Goal: Task Accomplishment & Management: Manage account settings

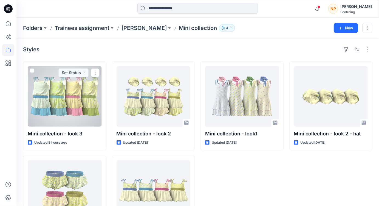
click at [79, 100] on div at bounding box center [65, 96] width 74 height 60
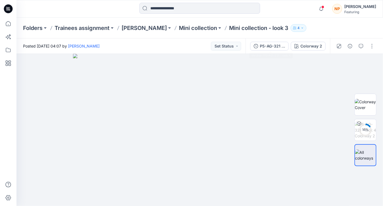
click at [247, 46] on div "P5-AG-321 - look 4 Colorway 2" at bounding box center [288, 45] width 85 height 15
click at [264, 46] on div "P5-AG-321 - look 4" at bounding box center [272, 46] width 25 height 6
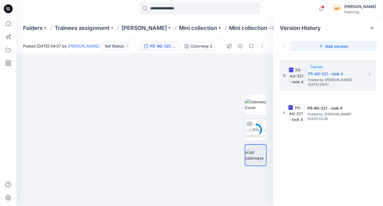
click at [335, 173] on div "2. Current P5-AG-321 - look 4 Posted by: [PERSON_NAME] [DATE] 04:07 1. P5-AG-32…" at bounding box center [328, 134] width 110 height 160
click at [374, 30] on icon at bounding box center [372, 28] width 4 height 4
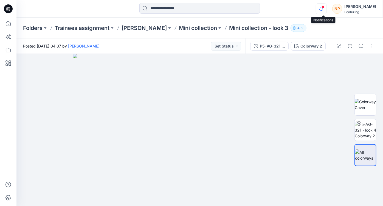
click at [324, 9] on icon "button" at bounding box center [321, 8] width 10 height 11
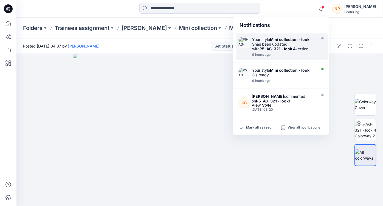
click at [287, 45] on div "Your style Mini collection - look 3 has been updated with P5-AG-321 - look 4 ve…" at bounding box center [283, 44] width 63 height 14
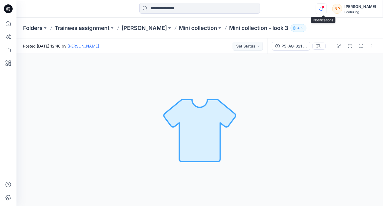
click at [324, 10] on icon "button" at bounding box center [321, 8] width 10 height 11
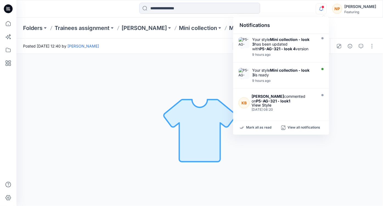
click at [341, 22] on div "Folders Trainees assignment [PERSON_NAME] Mini collection Mini collection - loo…" at bounding box center [199, 28] width 367 height 21
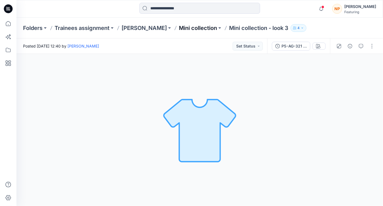
click at [194, 28] on p "Mini collection" at bounding box center [198, 28] width 38 height 8
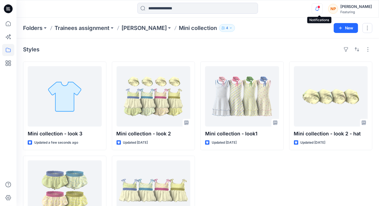
click at [319, 12] on icon "button" at bounding box center [317, 8] width 10 height 11
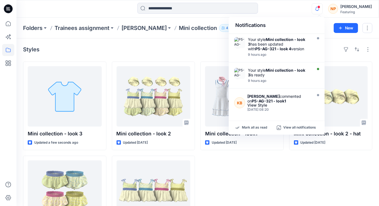
click at [302, 26] on div "Notifications" at bounding box center [277, 25] width 96 height 17
click at [321, 11] on icon "button" at bounding box center [317, 8] width 10 height 11
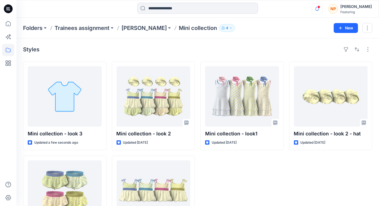
click at [321, 11] on icon "button" at bounding box center [317, 8] width 10 height 11
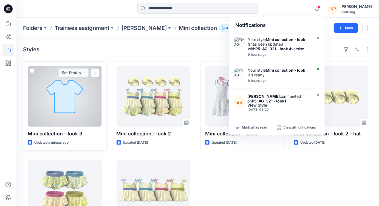
click at [81, 120] on div at bounding box center [65, 96] width 74 height 60
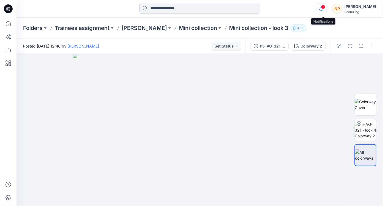
click at [326, 10] on icon "button" at bounding box center [321, 8] width 10 height 11
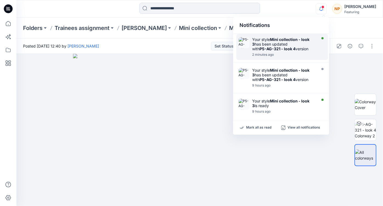
click at [283, 48] on strong "P5-AG-321 - look 4" at bounding box center [278, 48] width 36 height 5
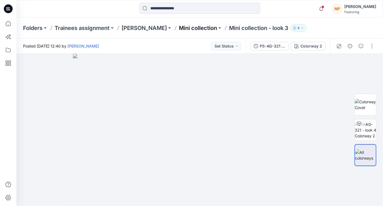
click at [190, 29] on p "Mini collection" at bounding box center [198, 28] width 38 height 8
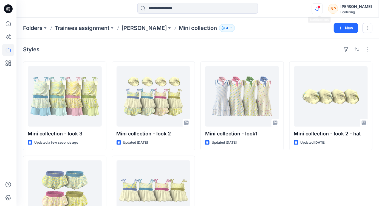
click at [318, 12] on icon "button" at bounding box center [317, 8] width 10 height 11
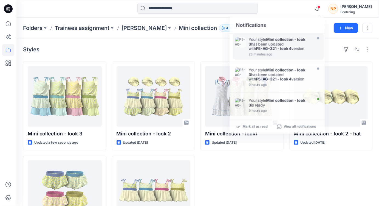
click at [296, 15] on div "Notifications Your style Mini collection - look 3 has been updated with P5-AG-3…" at bounding box center [197, 9] width 362 height 12
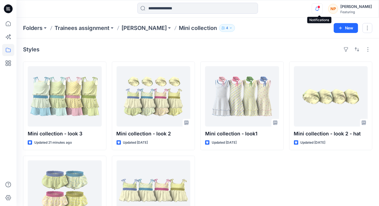
click at [323, 8] on icon "button" at bounding box center [317, 8] width 10 height 11
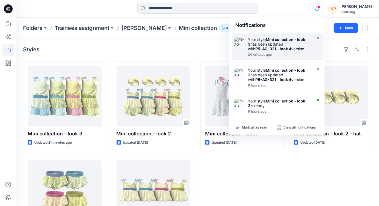
click at [304, 13] on div "Notifications Your style Mini collection - look 3 has been updated with P5-AG-3…" at bounding box center [197, 9] width 362 height 12
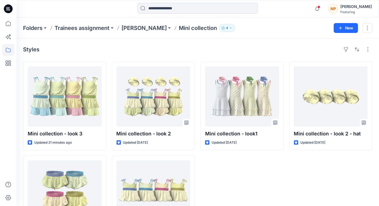
click at [278, 170] on div "Mini collection - look1 Updated [DATE]" at bounding box center [242, 152] width 83 height 182
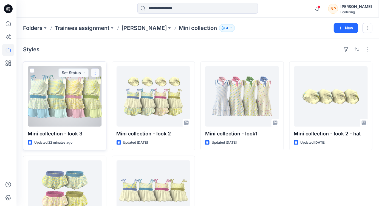
click at [94, 72] on button "button" at bounding box center [95, 72] width 9 height 9
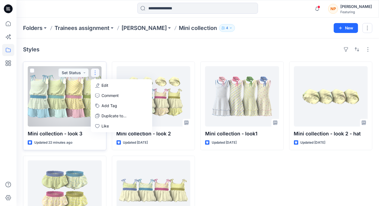
click at [74, 95] on div at bounding box center [65, 96] width 74 height 60
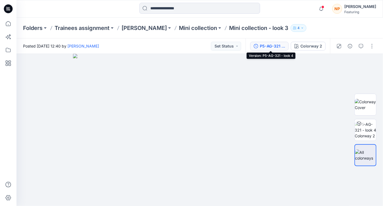
click at [280, 49] on div "P5-AG-321 - look 4" at bounding box center [272, 46] width 25 height 6
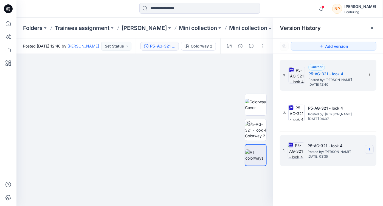
click at [369, 147] on icon at bounding box center [369, 149] width 4 height 4
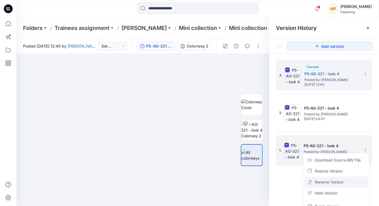
scroll to position [7, 0]
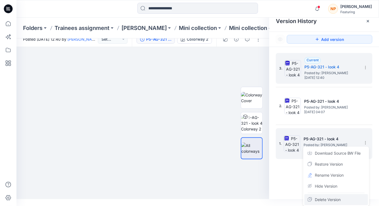
click at [332, 198] on span "Delete Version" at bounding box center [328, 199] width 26 height 7
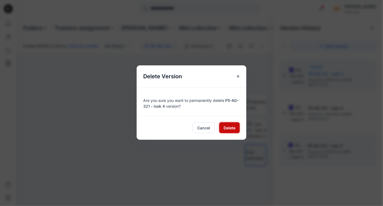
click at [231, 130] on button "Delete" at bounding box center [229, 127] width 21 height 11
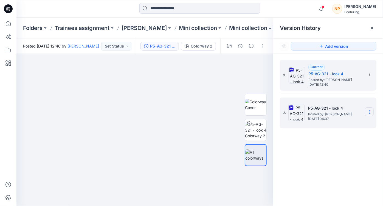
click at [370, 112] on icon at bounding box center [369, 112] width 0 height 0
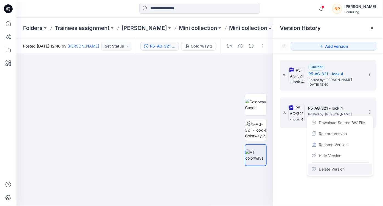
click at [343, 170] on span "Delete Version" at bounding box center [332, 169] width 26 height 7
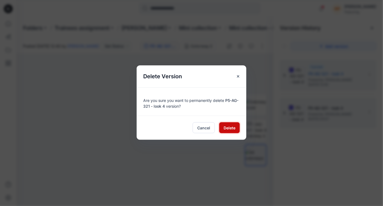
click at [233, 129] on span "Delete" at bounding box center [230, 128] width 12 height 6
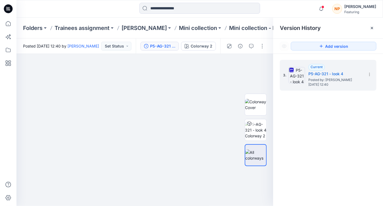
click at [342, 170] on div "3. Current P5-AG-321 - look 4 Posted by: [PERSON_NAME] [DATE] 12:40" at bounding box center [328, 134] width 110 height 160
click at [199, 26] on p "Mini collection" at bounding box center [198, 28] width 38 height 8
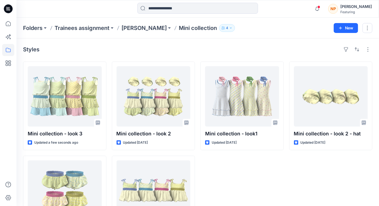
click at [267, 165] on div "Mini collection - look1 Updated [DATE]" at bounding box center [242, 152] width 83 height 182
